Goal: Find contact information: Find contact information

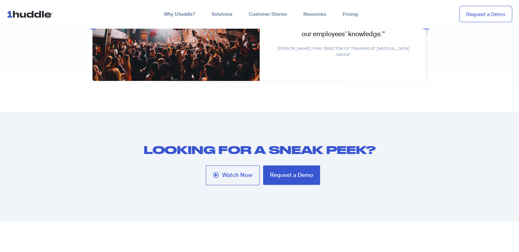
scroll to position [3644, 0]
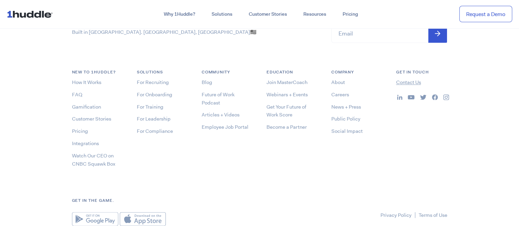
click at [411, 81] on link "Contact Us" at bounding box center [408, 82] width 25 height 7
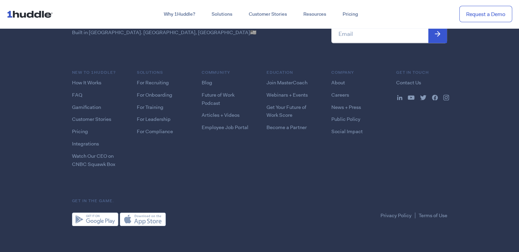
scroll to position [968, 0]
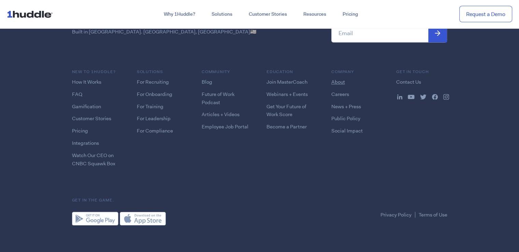
click at [344, 78] on link "About" at bounding box center [338, 81] width 14 height 7
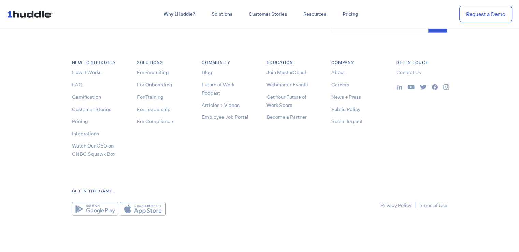
scroll to position [2033, 0]
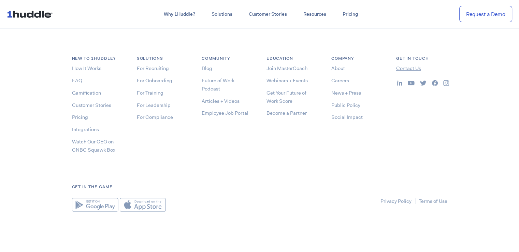
click at [411, 68] on link "Contact Us" at bounding box center [408, 68] width 25 height 7
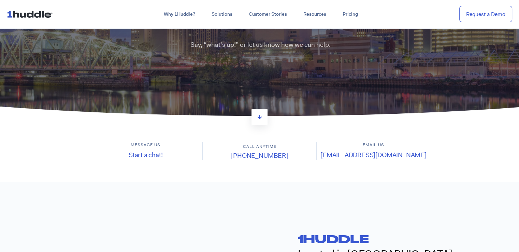
scroll to position [102, 0]
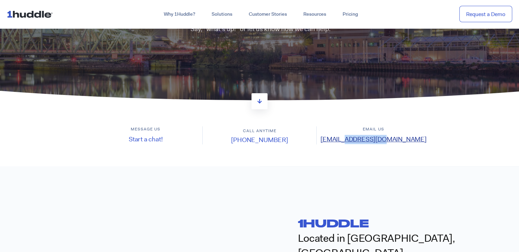
drag, startPoint x: 405, startPoint y: 140, endPoint x: 368, endPoint y: 139, distance: 36.9
click at [368, 139] on h4 "[EMAIL_ADDRESS][DOMAIN_NAME]" at bounding box center [373, 139] width 113 height 9
copy link "@[DOMAIN_NAME]"
